Goal: Information Seeking & Learning: Learn about a topic

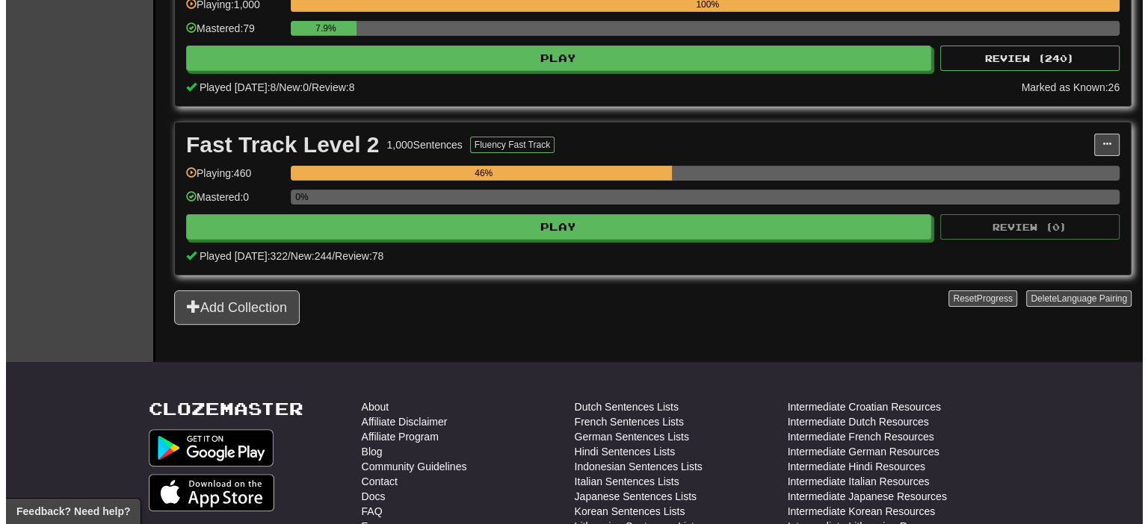
scroll to position [374, 0]
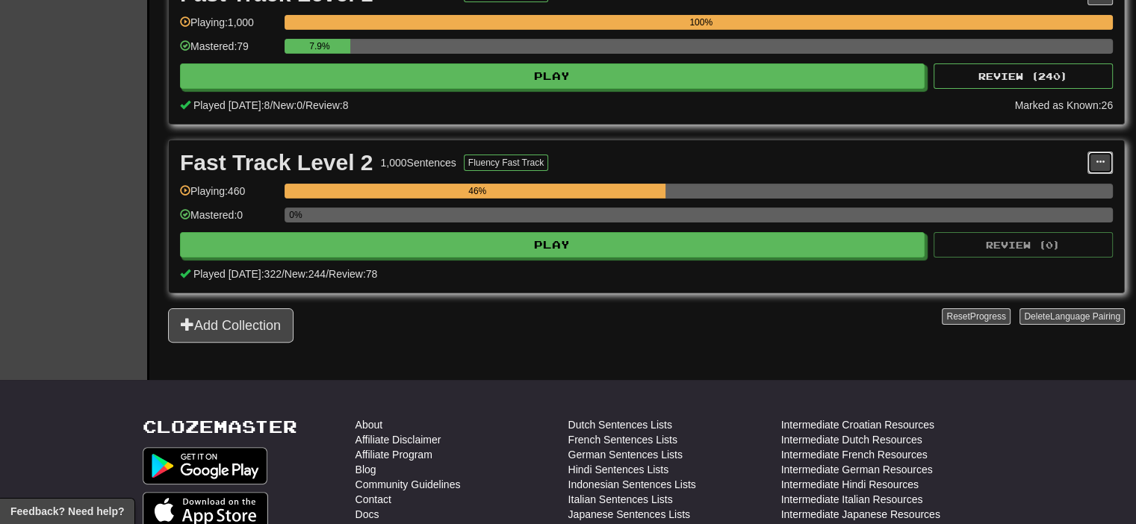
click at [1098, 163] on span at bounding box center [1100, 162] width 9 height 9
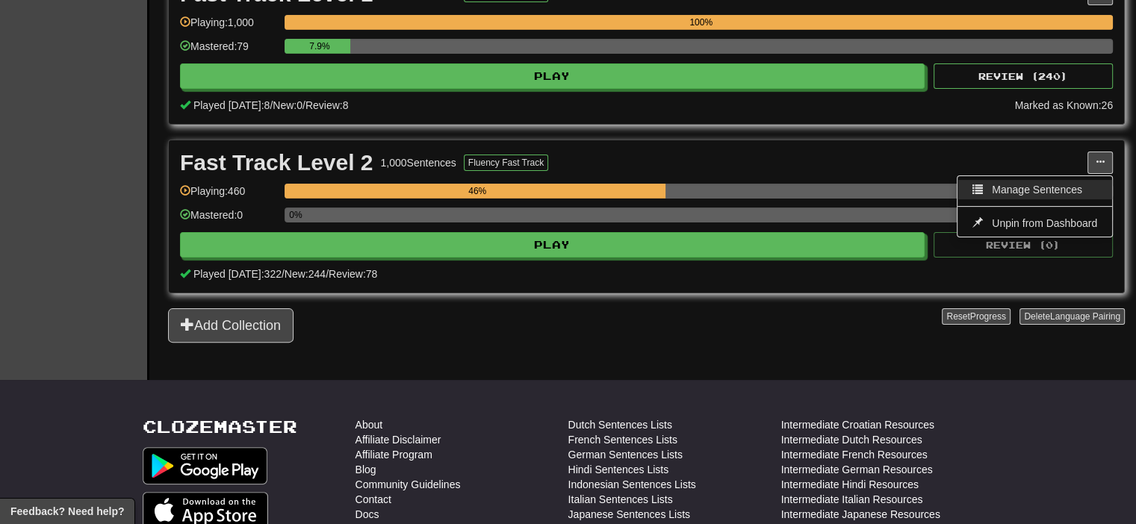
click at [1043, 192] on link "Manage Sentences" at bounding box center [1035, 189] width 155 height 19
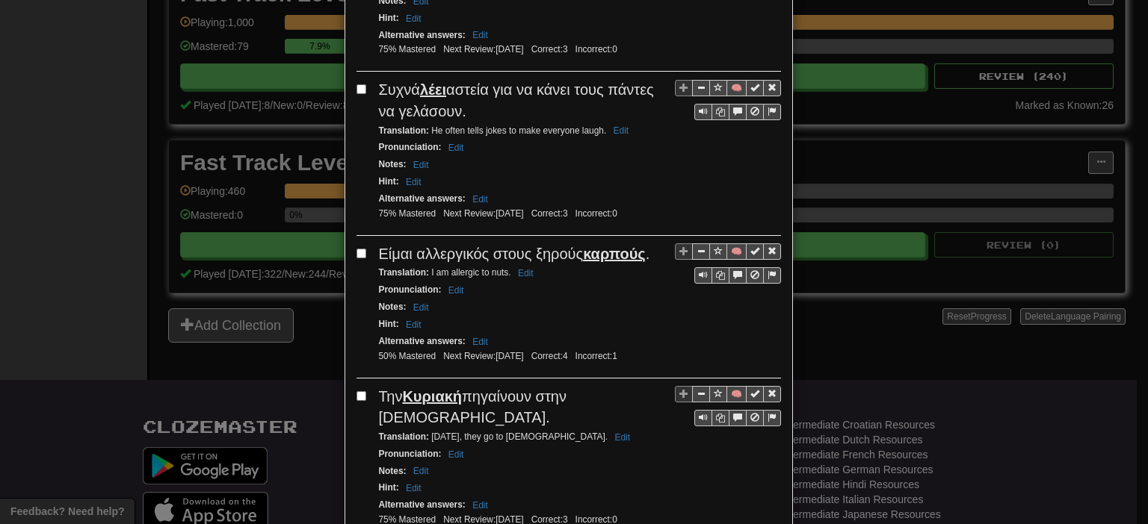
scroll to position [2809, 0]
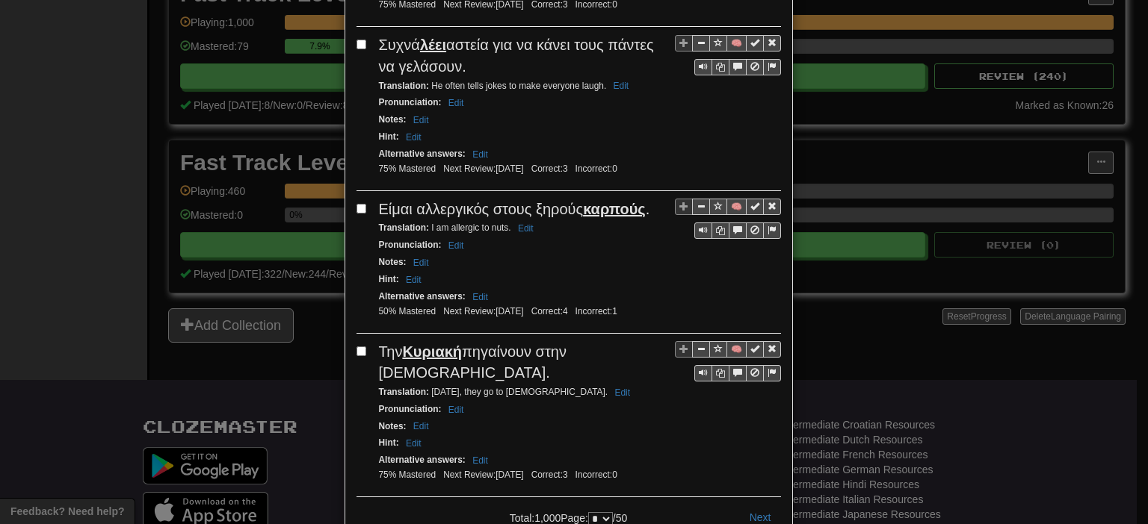
drag, startPoint x: 870, startPoint y: 334, endPoint x: 835, endPoint y: 332, distance: 34.4
click at [870, 335] on div "**********" at bounding box center [574, 262] width 1148 height 524
click at [829, 442] on div "**********" at bounding box center [574, 262] width 1148 height 524
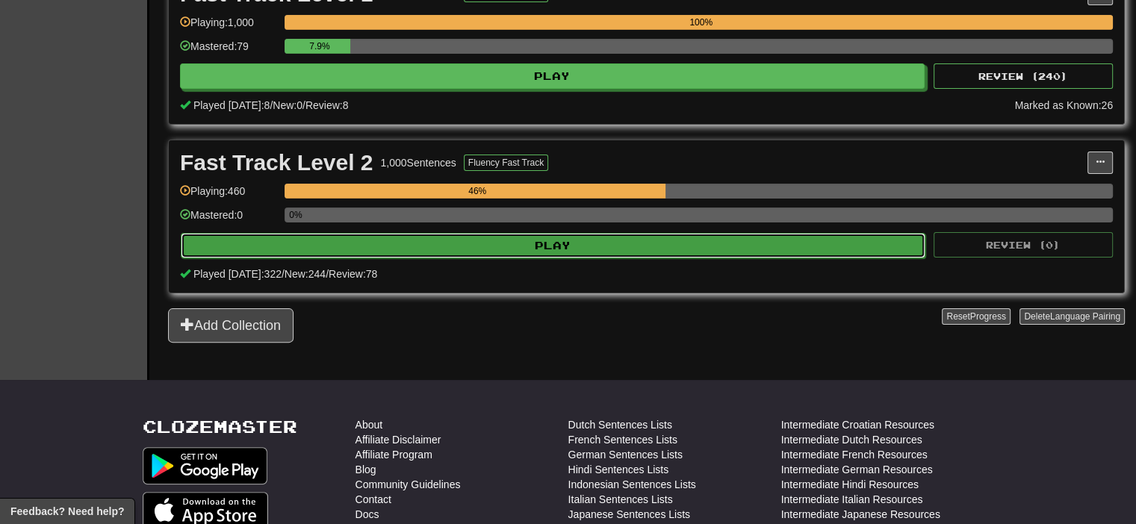
click at [584, 248] on button "Play" at bounding box center [553, 245] width 745 height 25
select select "**"
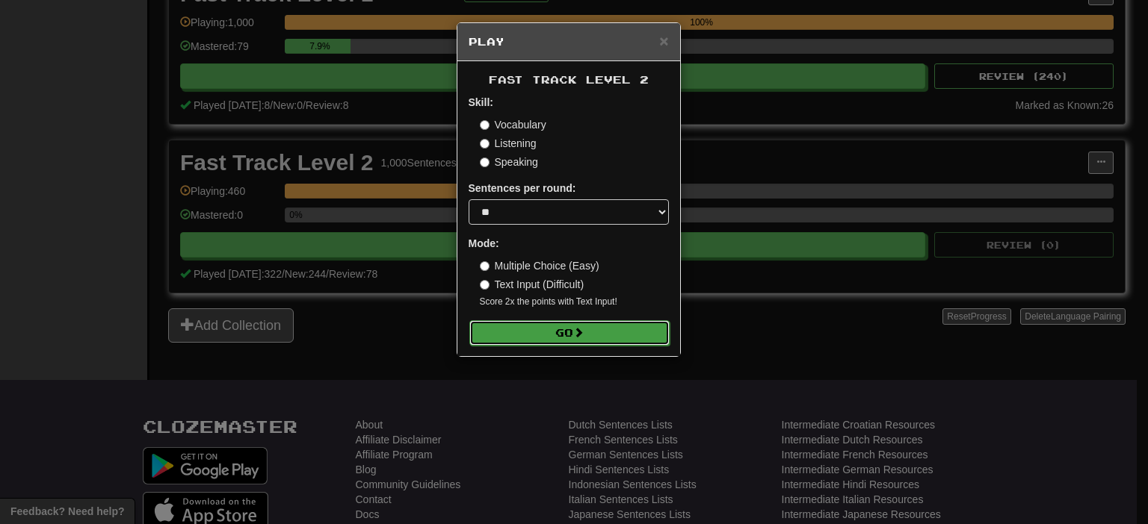
click at [564, 333] on button "Go" at bounding box center [569, 333] width 200 height 25
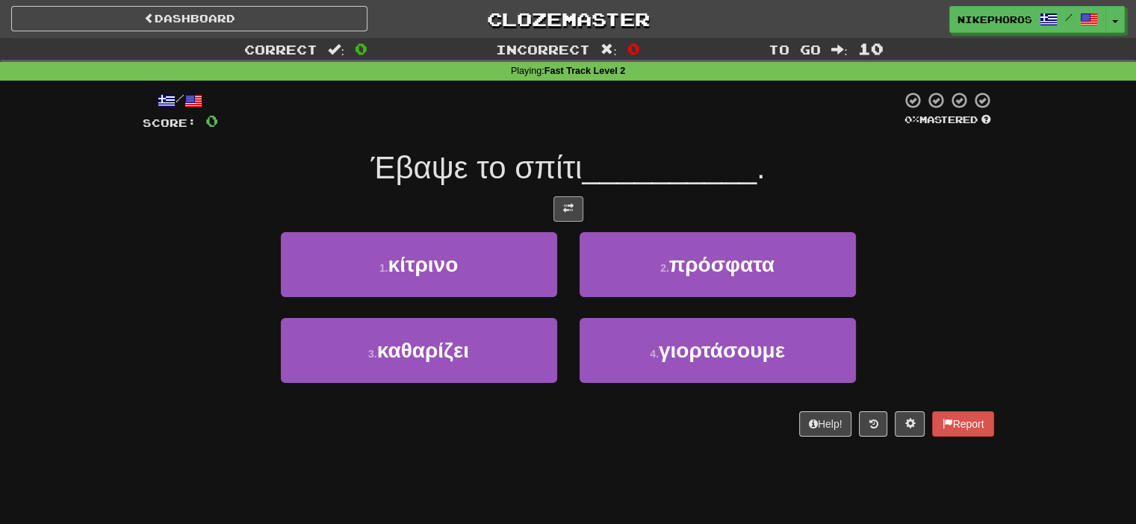
click at [583, 202] on div at bounding box center [569, 208] width 852 height 25
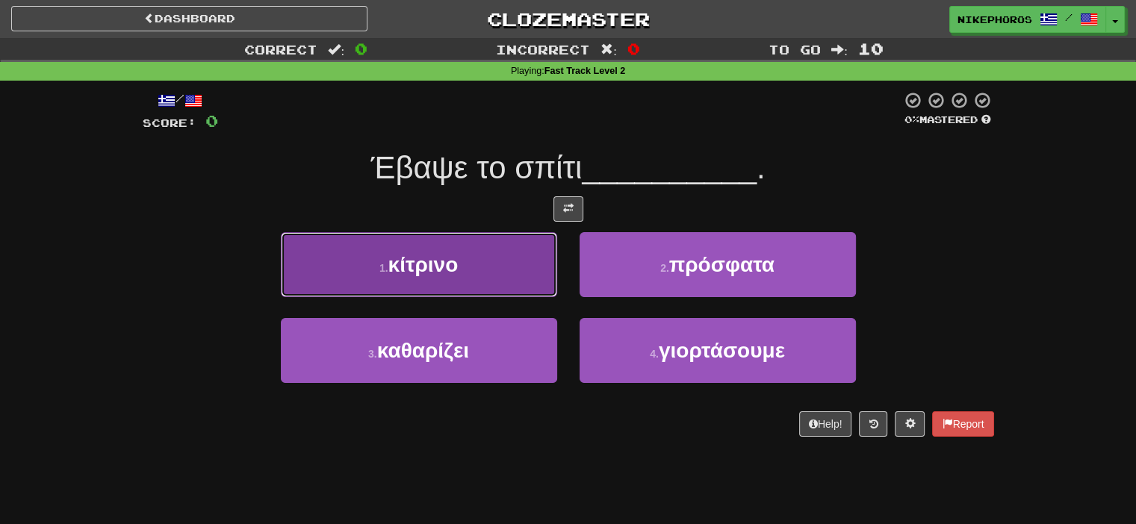
click at [481, 242] on button "1 . κίτρινο" at bounding box center [419, 264] width 276 height 65
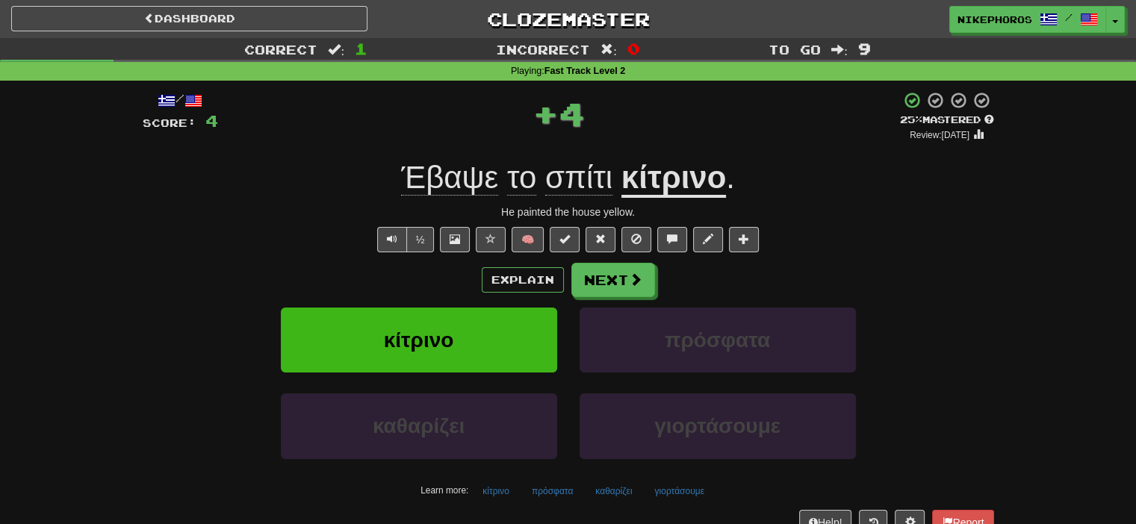
click at [679, 177] on u "κίτρινο" at bounding box center [674, 179] width 105 height 38
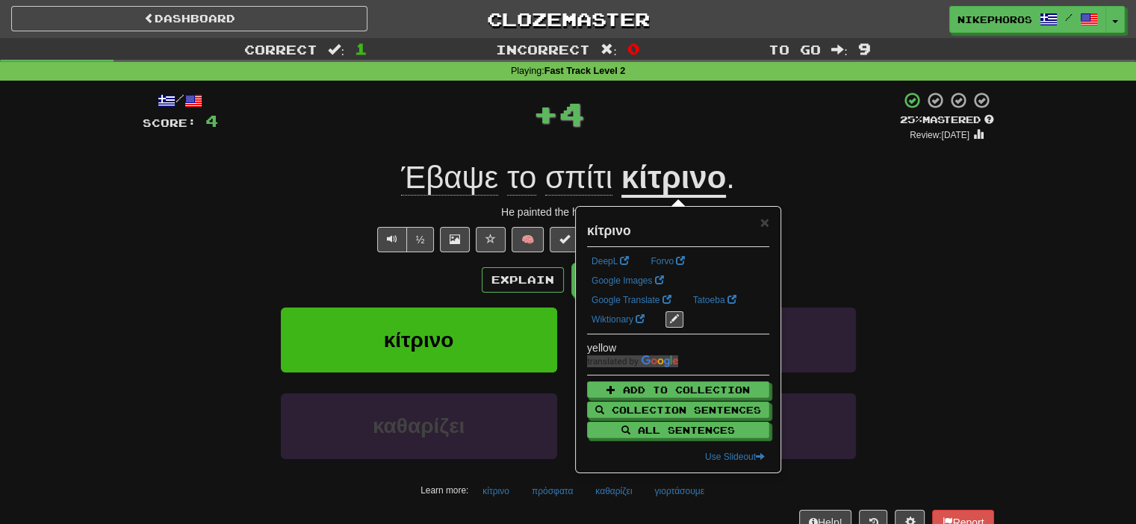
click at [664, 141] on div "/ Score: 4 + 4 25 % Mastered Review: [DATE] Έβαψε το σπίτι κίτρινο . He painted…" at bounding box center [569, 313] width 852 height 444
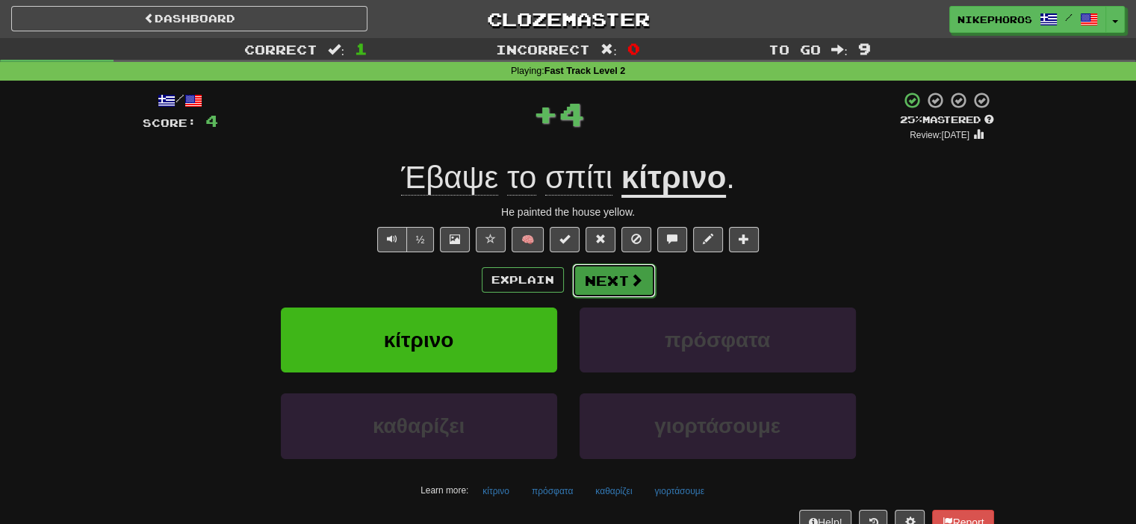
click at [630, 276] on span at bounding box center [636, 279] width 13 height 13
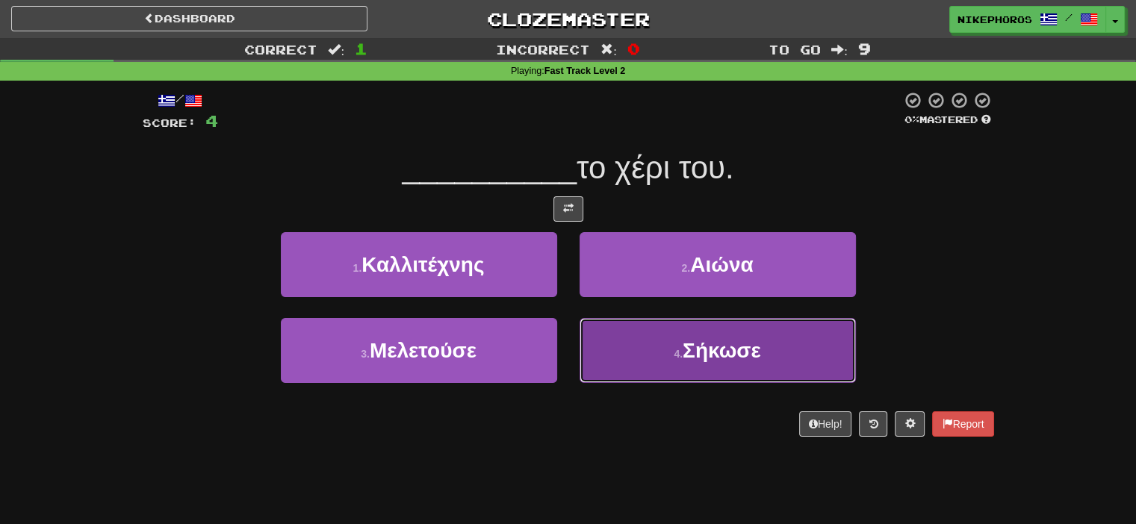
click at [782, 362] on button "4 . Σήκωσε" at bounding box center [718, 350] width 276 height 65
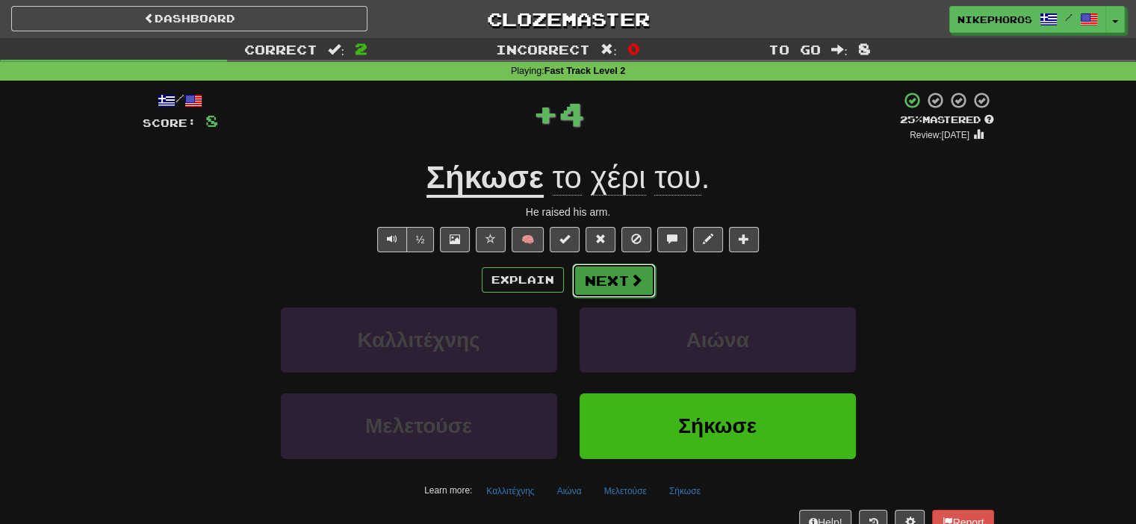
click at [620, 282] on button "Next" at bounding box center [614, 281] width 84 height 34
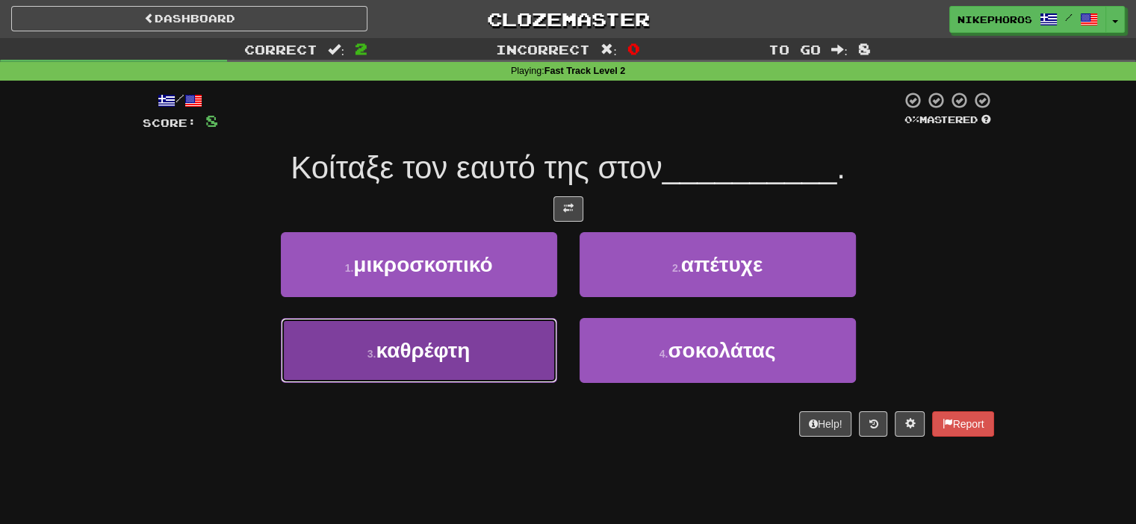
click at [412, 358] on span "καθρέφτη" at bounding box center [423, 350] width 94 height 23
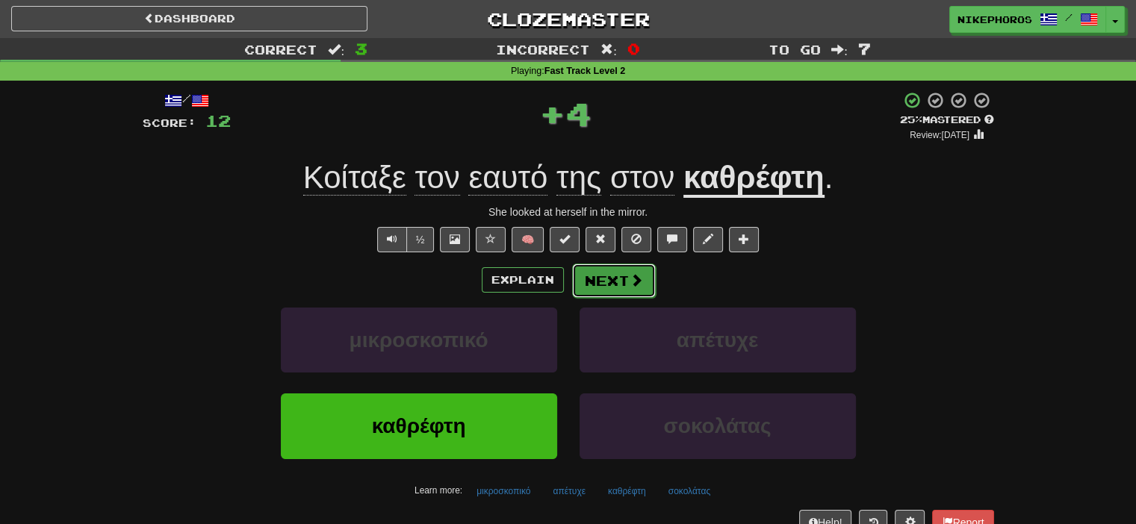
click at [616, 274] on button "Next" at bounding box center [614, 281] width 84 height 34
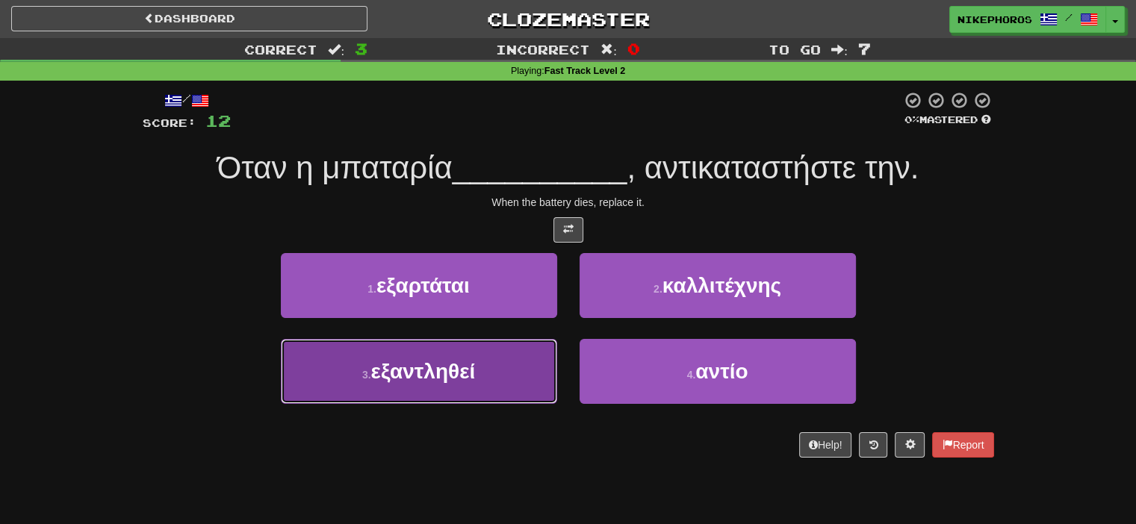
click at [472, 374] on span "εξαντληθεί" at bounding box center [423, 371] width 105 height 23
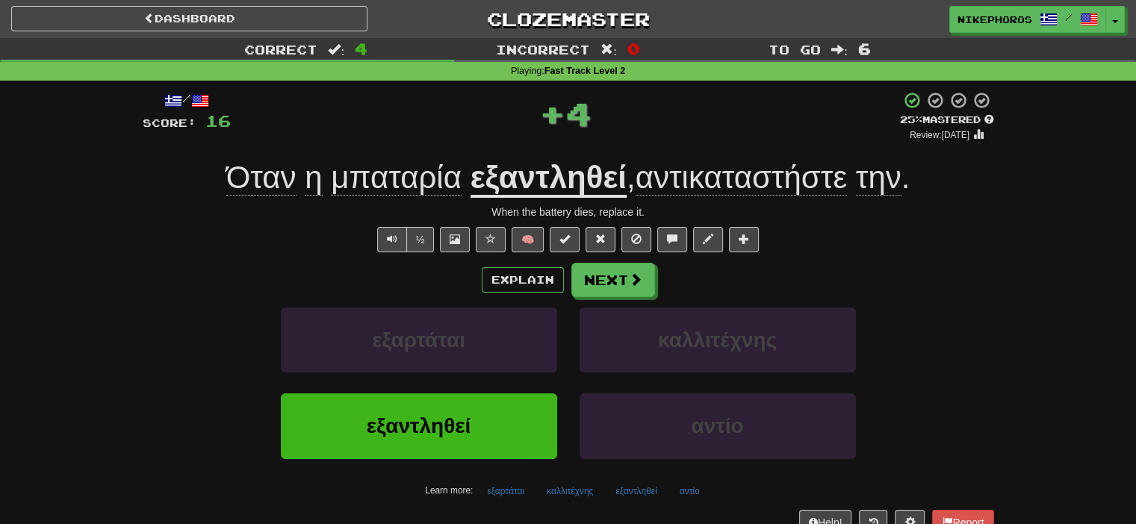
click at [588, 173] on u "εξαντληθεί" at bounding box center [549, 179] width 156 height 38
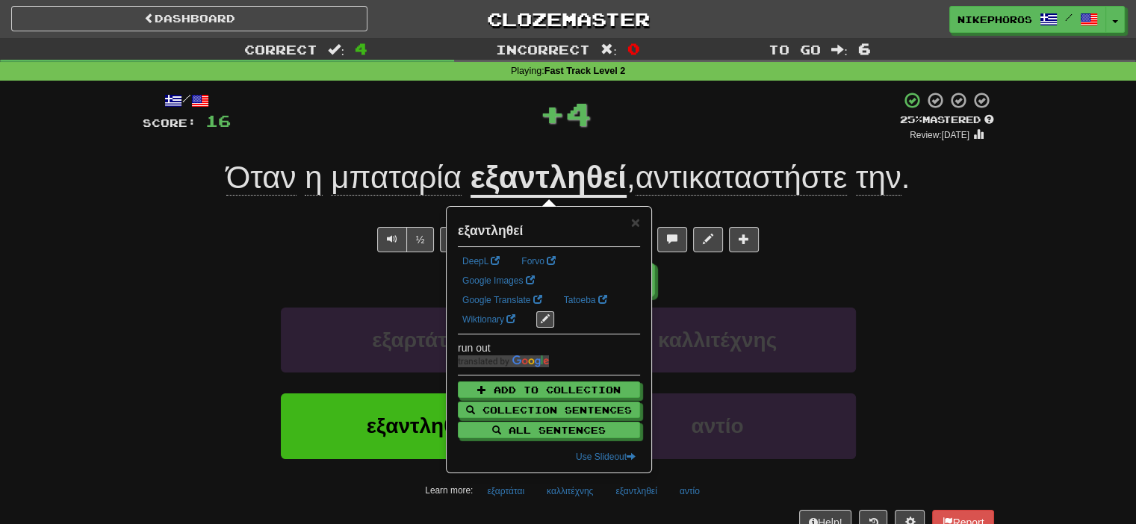
click at [622, 142] on div "/ Score: 16 + 4 25 % Mastered Review: [DATE] Όταν η μπαταρία εξαντληθεί , αντικ…" at bounding box center [569, 313] width 852 height 444
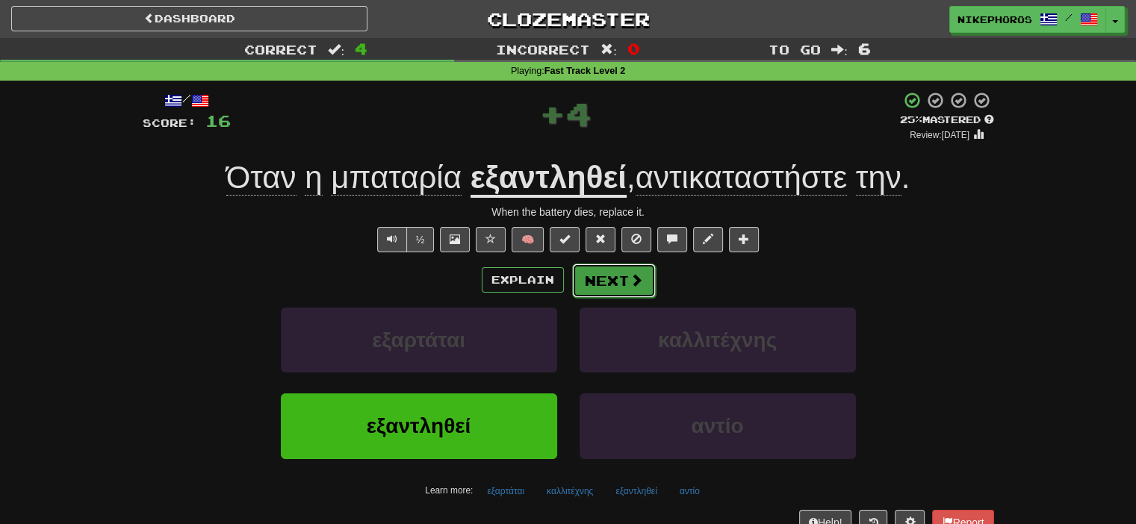
click at [612, 289] on button "Next" at bounding box center [614, 281] width 84 height 34
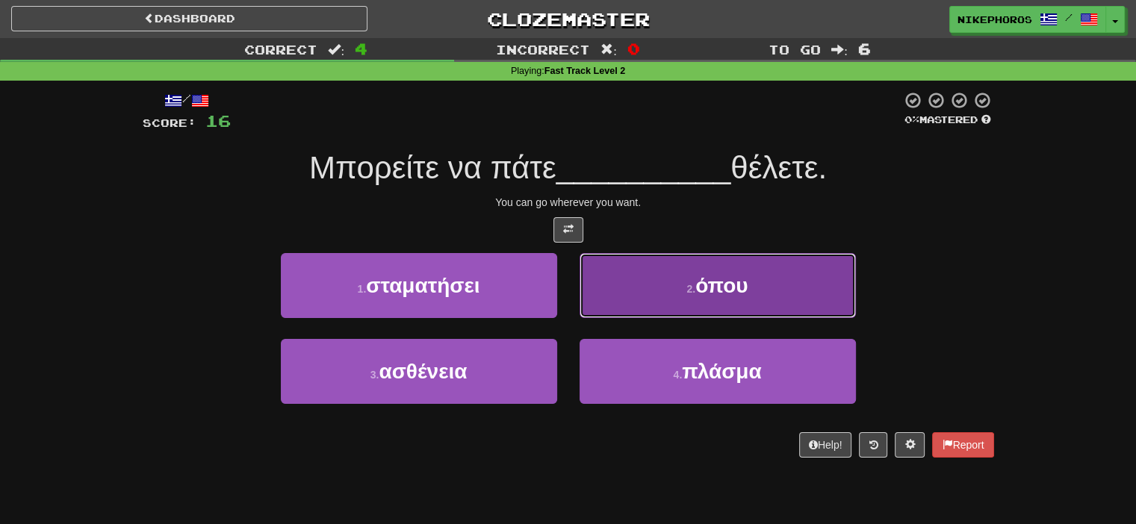
click at [737, 302] on button "2 . όπου" at bounding box center [718, 285] width 276 height 65
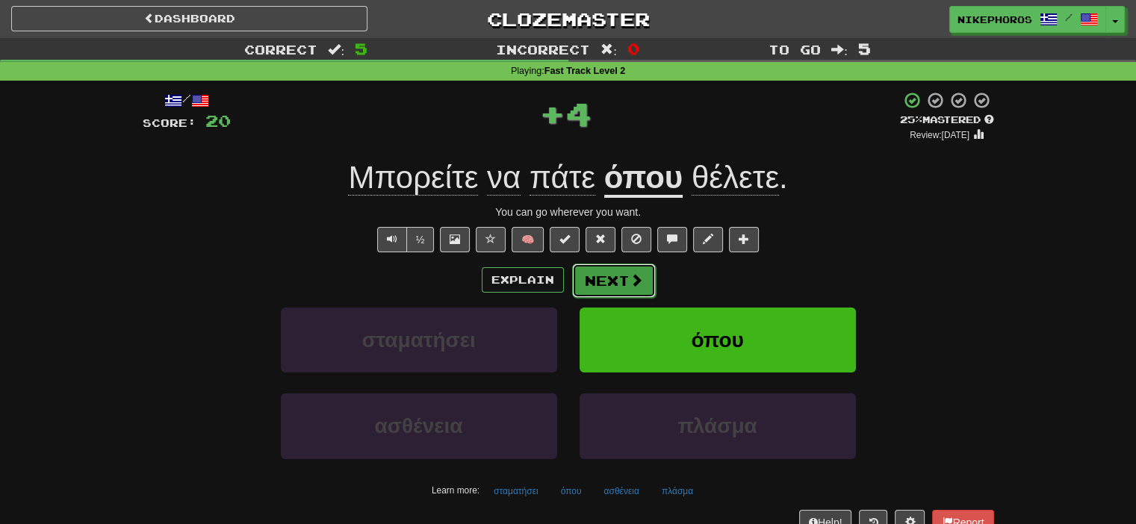
click at [640, 273] on span at bounding box center [636, 279] width 13 height 13
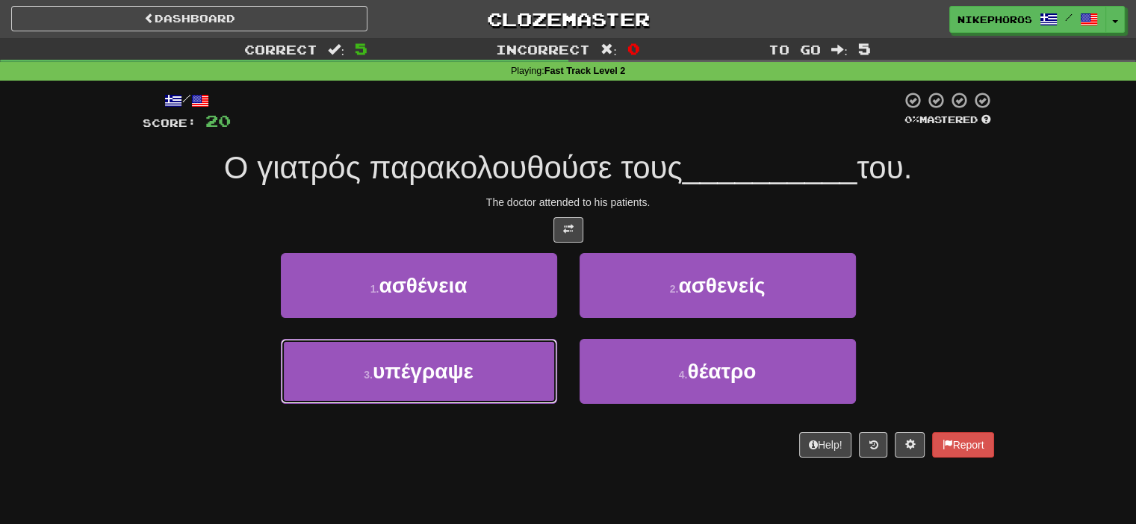
click at [489, 386] on button "3 . υπέγραψε" at bounding box center [419, 371] width 276 height 65
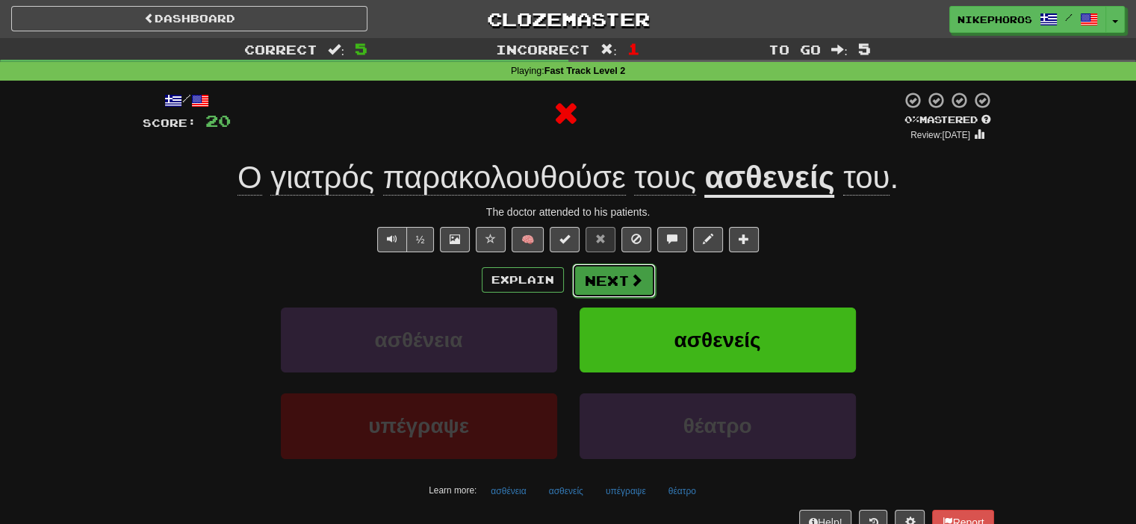
click at [643, 292] on button "Next" at bounding box center [614, 281] width 84 height 34
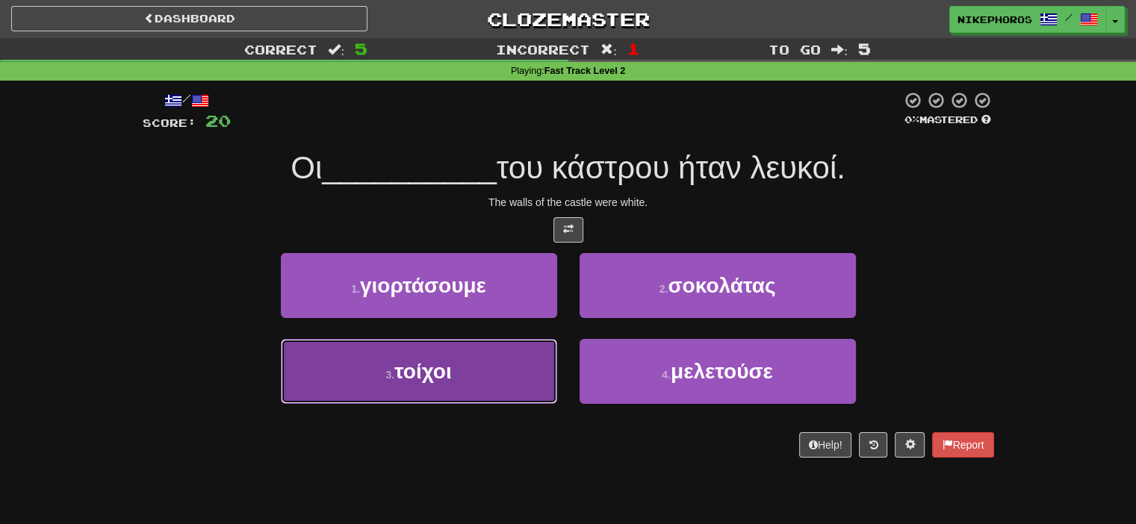
click at [529, 390] on button "3 . τοίχοι" at bounding box center [419, 371] width 276 height 65
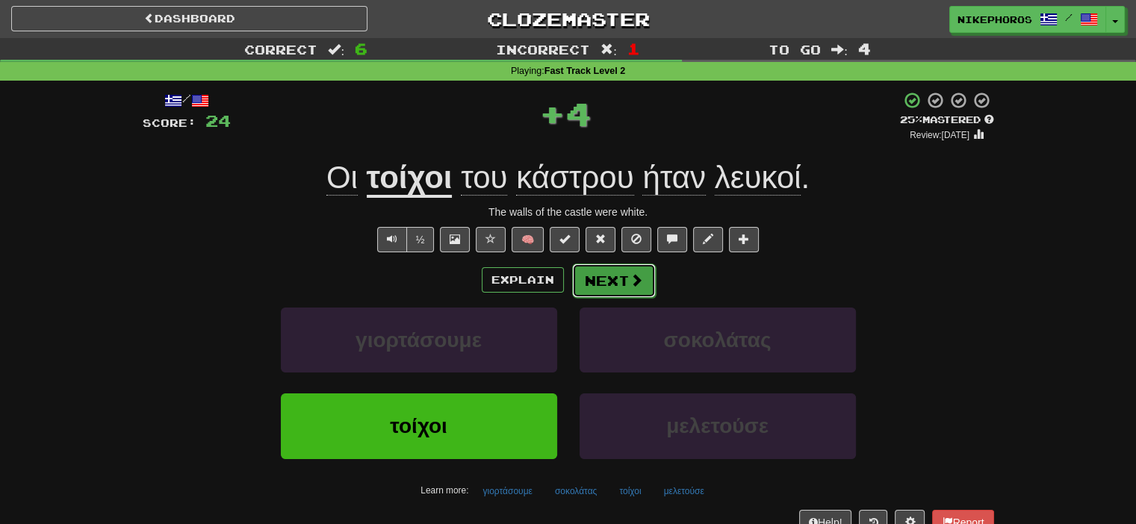
click at [620, 287] on button "Next" at bounding box center [614, 281] width 84 height 34
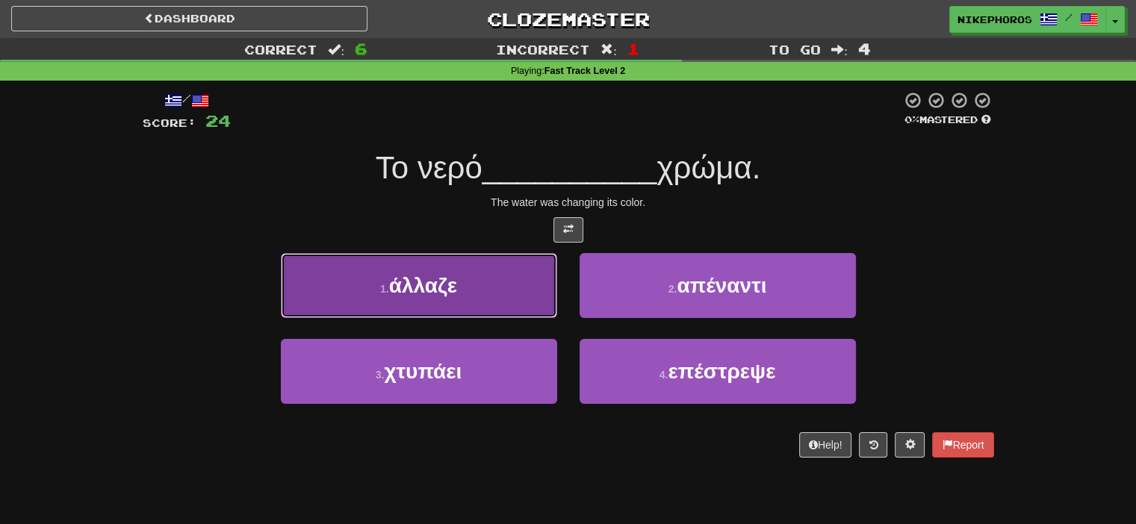
click at [468, 295] on button "1 . άλλαζε" at bounding box center [419, 285] width 276 height 65
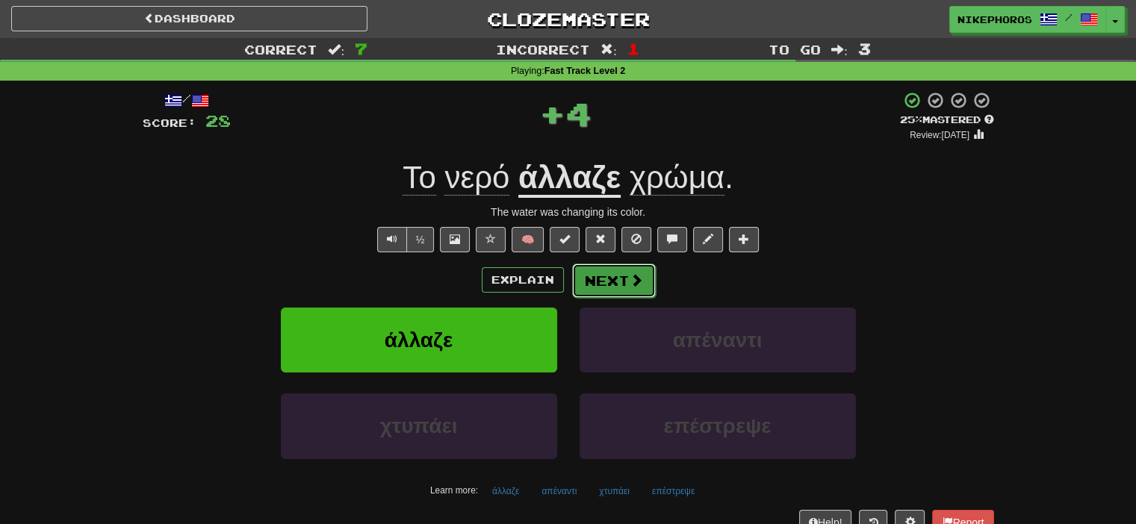
click at [623, 282] on button "Next" at bounding box center [614, 281] width 84 height 34
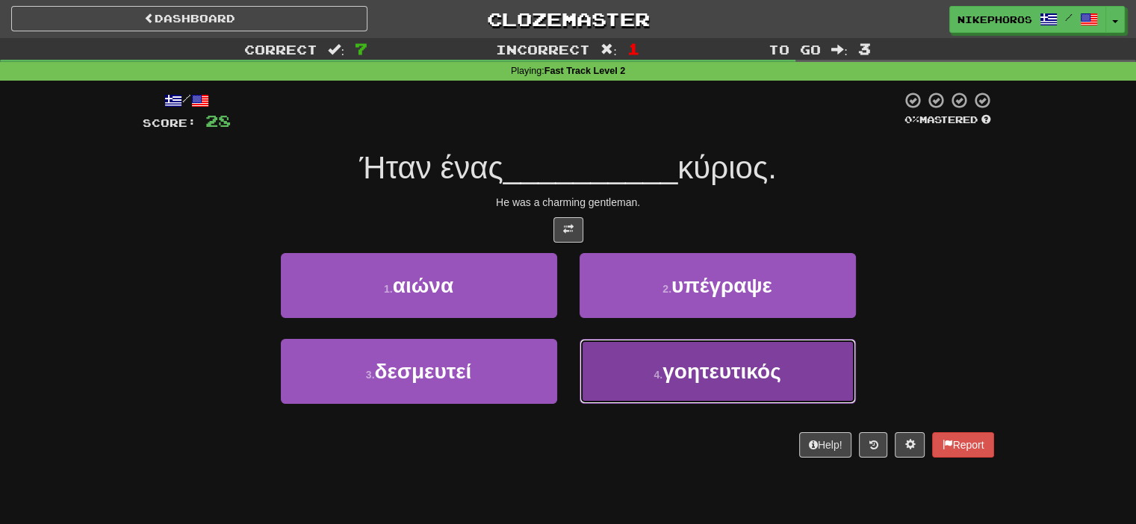
click at [750, 368] on span "γοητευτικός" at bounding box center [722, 371] width 118 height 23
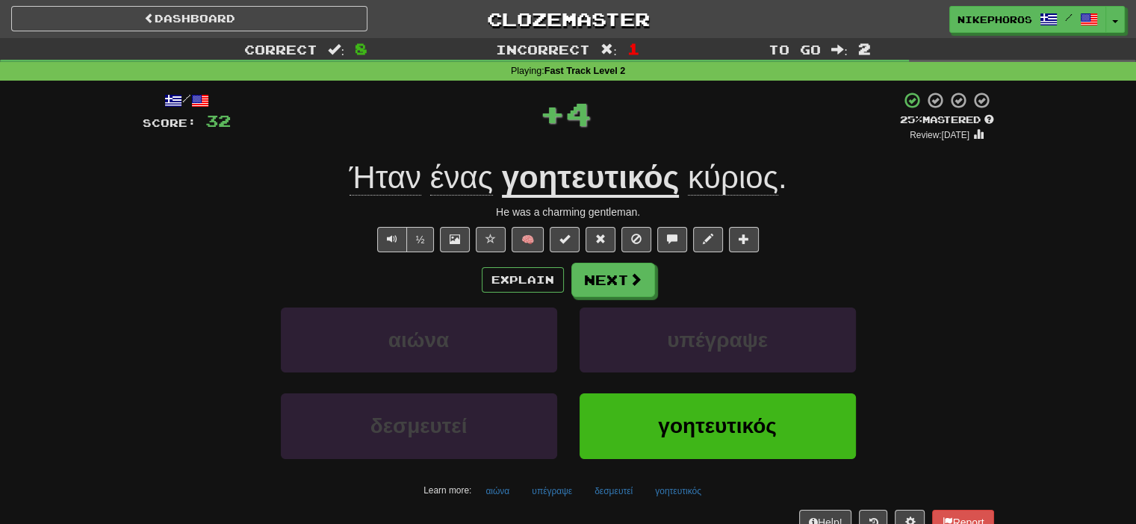
click at [567, 180] on u "γοητευτικός" at bounding box center [591, 179] width 178 height 38
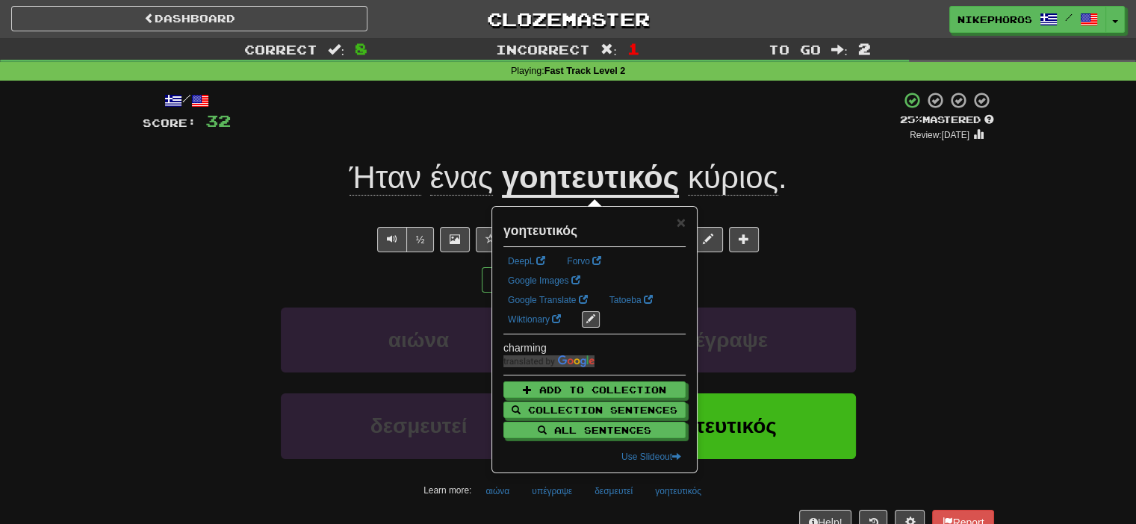
click at [675, 141] on div "+ 4" at bounding box center [565, 116] width 669 height 51
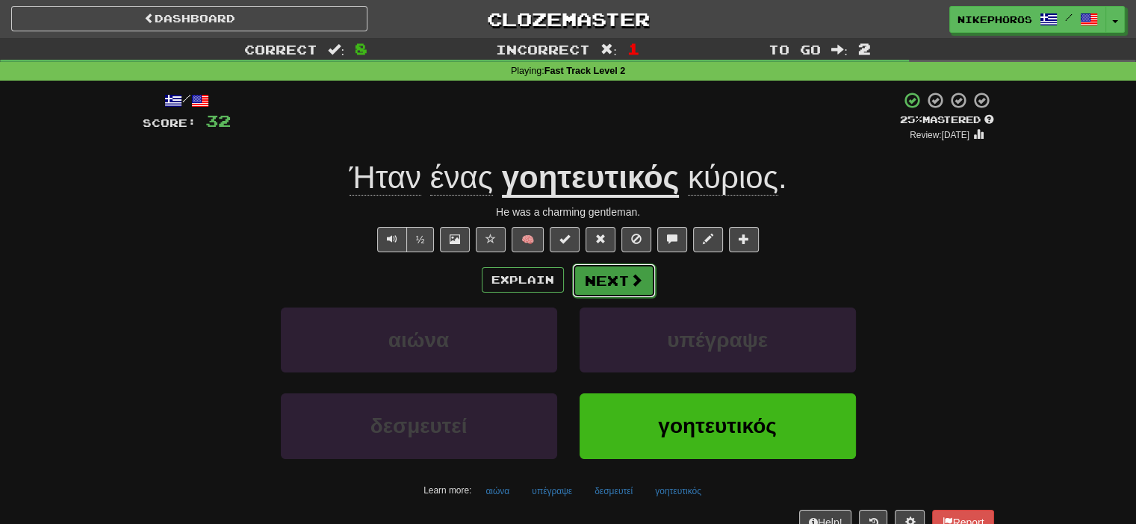
click at [631, 291] on button "Next" at bounding box center [614, 281] width 84 height 34
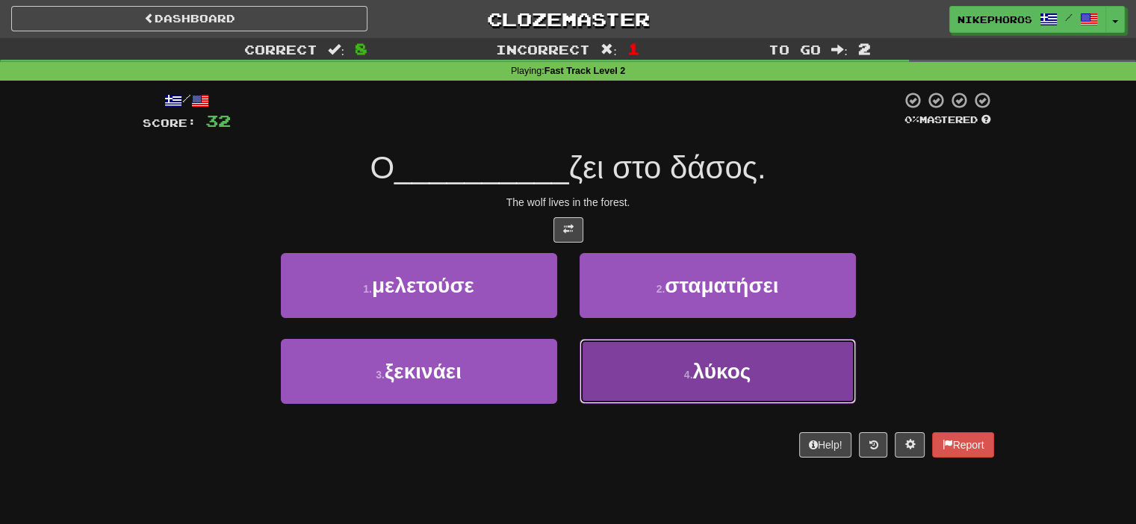
click at [689, 376] on small "4 ." at bounding box center [688, 375] width 9 height 12
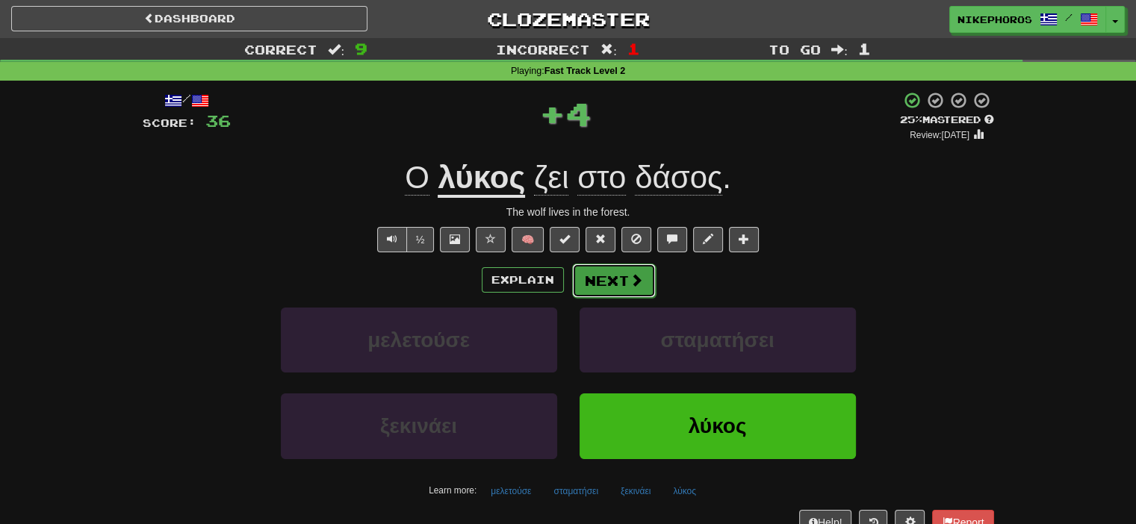
click at [628, 288] on button "Next" at bounding box center [614, 281] width 84 height 34
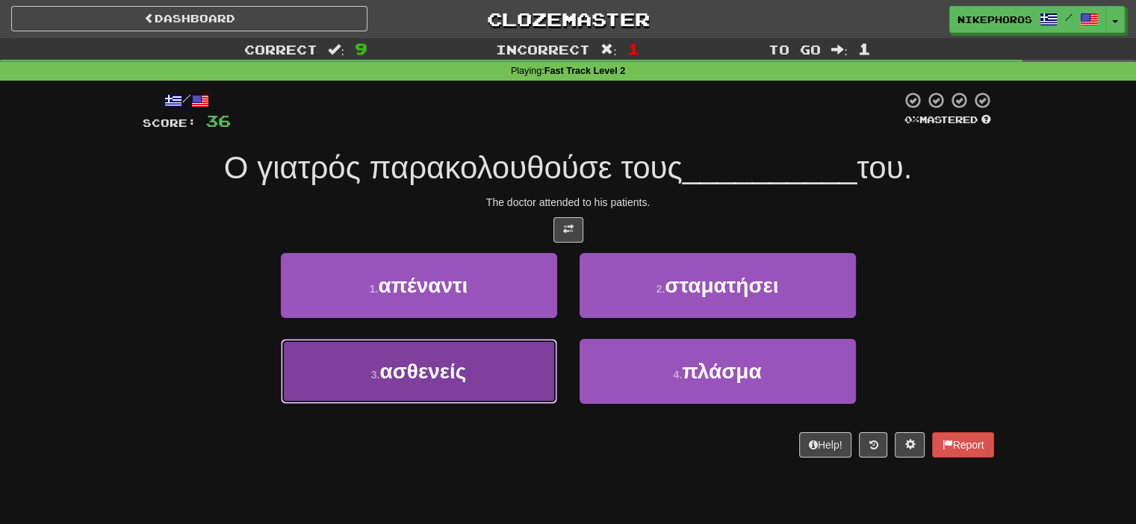
click at [449, 386] on button "3 . ασθενείς" at bounding box center [419, 371] width 276 height 65
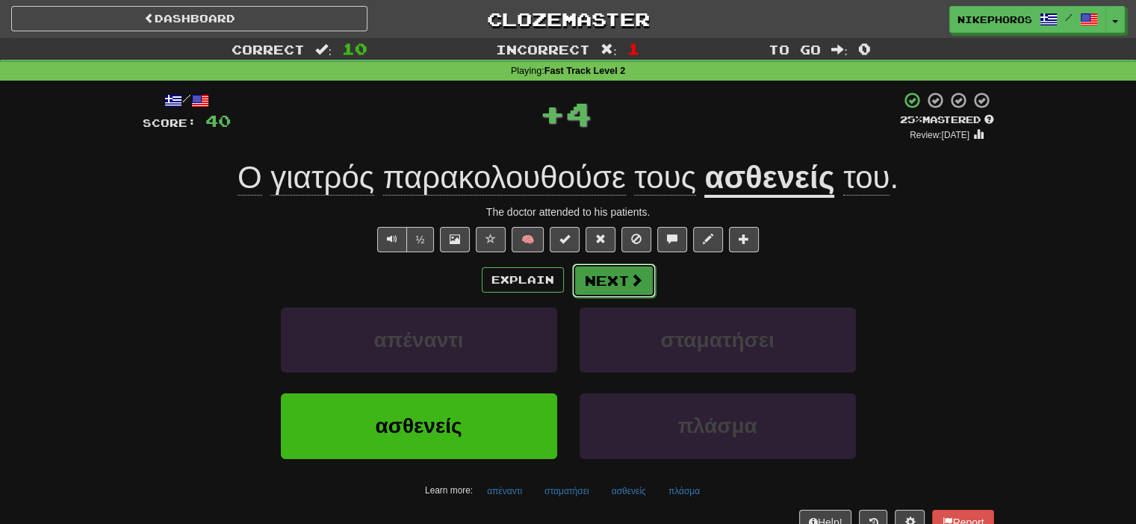
click at [630, 285] on span at bounding box center [636, 279] width 13 height 13
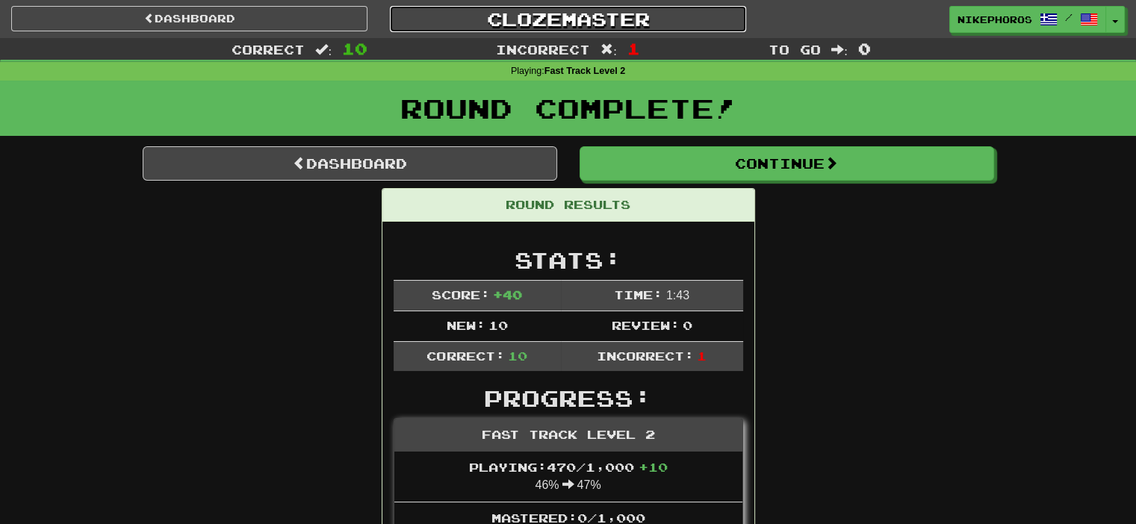
click at [592, 19] on link "Clozemaster" at bounding box center [568, 19] width 356 height 26
